Goal: Information Seeking & Learning: Learn about a topic

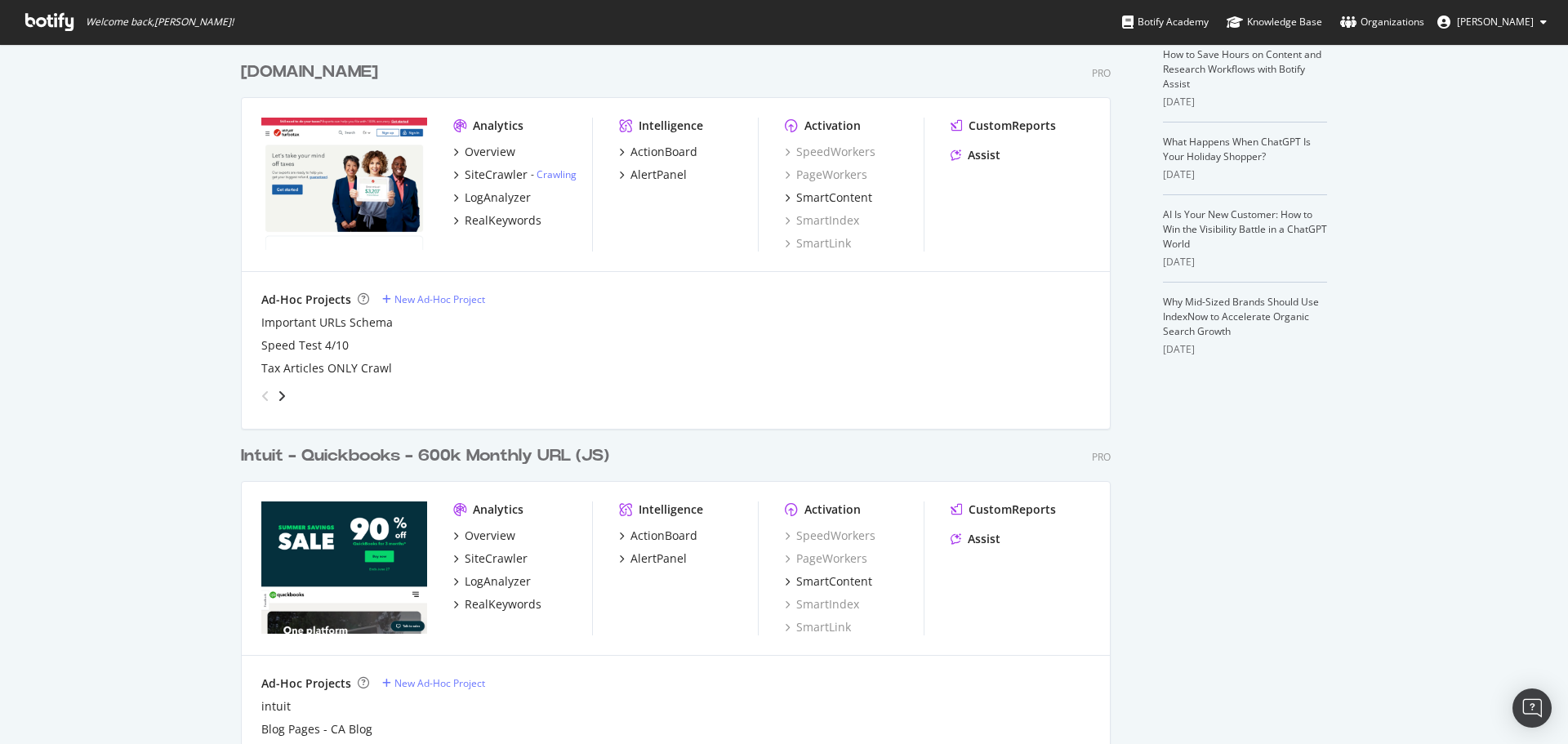
scroll to position [461, 0]
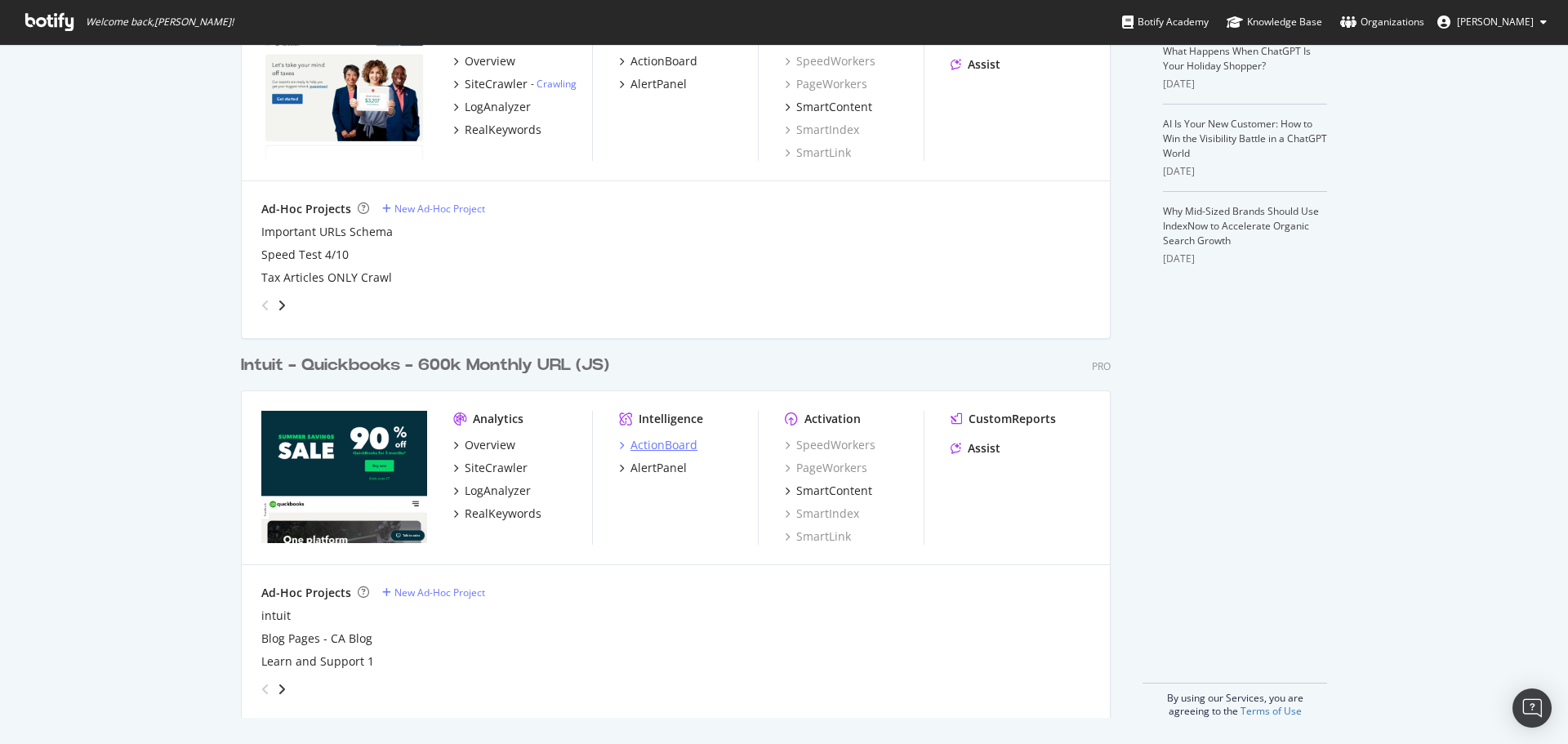
click at [677, 448] on div "ActionBoard" at bounding box center [664, 444] width 67 height 17
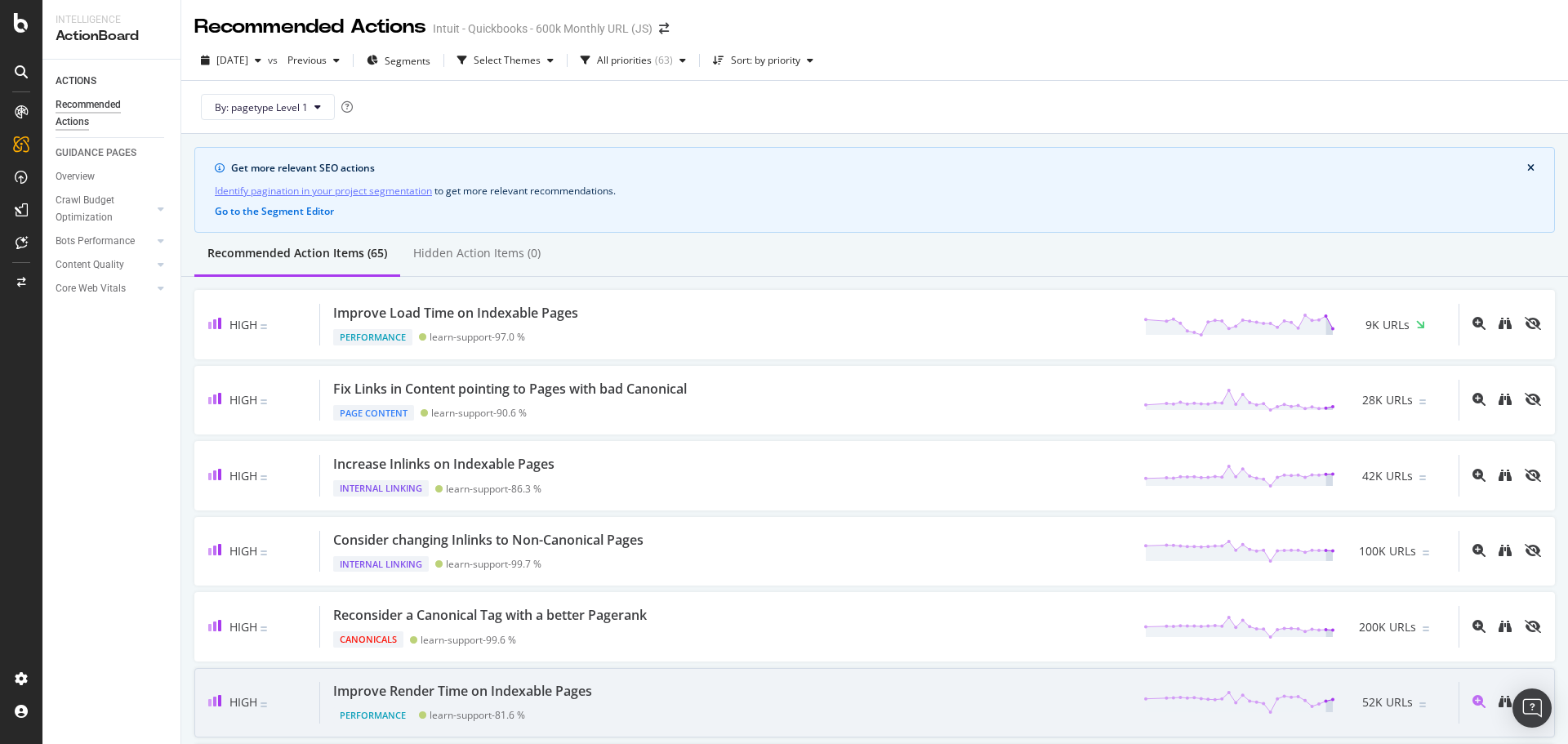
click at [1506, 675] on div "High Improve Render Time on Indexable Pages Performance learn-support - 81.6 % …" at bounding box center [875, 702] width 1361 height 69
